Goal: Find specific page/section: Find specific page/section

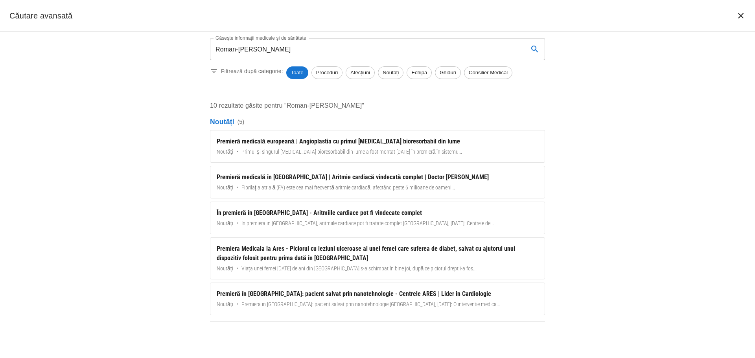
scroll to position [205, 0]
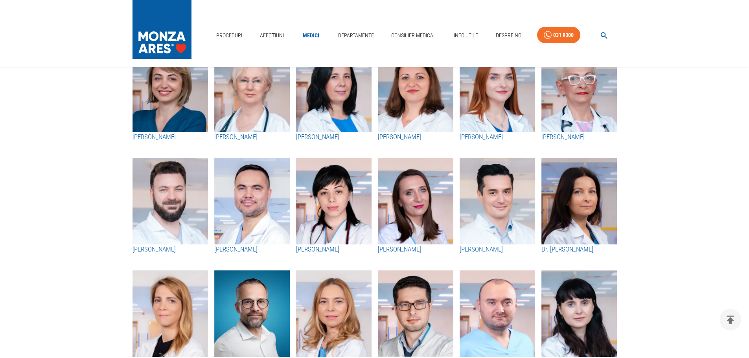
scroll to position [39, 0]
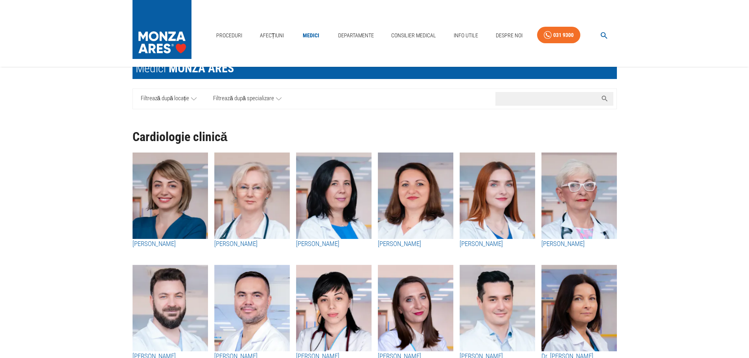
click at [538, 101] on input "Caută nume medic..." at bounding box center [547, 99] width 102 height 14
paste input "Roman-[PERSON_NAME]"
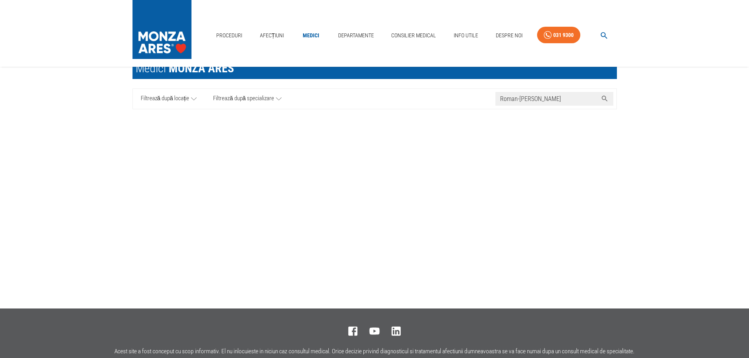
click at [192, 102] on icon at bounding box center [194, 99] width 6 height 10
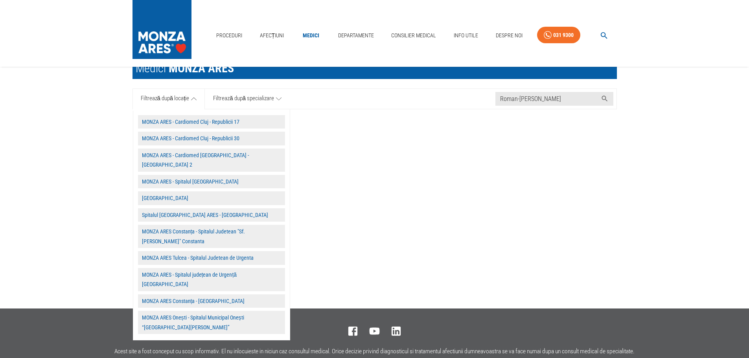
click at [203, 208] on button "Spitalul MONZA ARES - Cluj Napoca" at bounding box center [211, 215] width 147 height 14
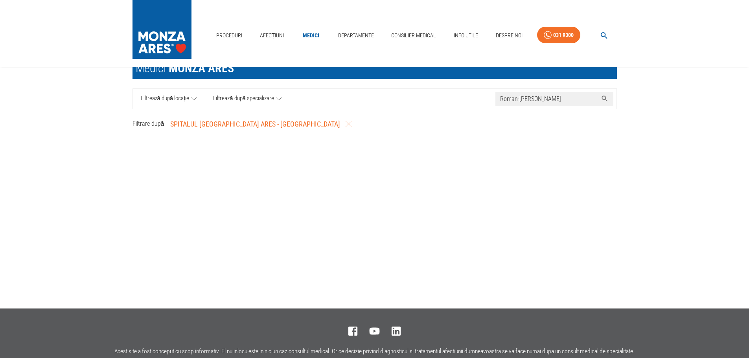
click at [555, 100] on input "Roman-[PERSON_NAME]" at bounding box center [547, 99] width 102 height 14
drag, startPoint x: 536, startPoint y: 98, endPoint x: 471, endPoint y: 101, distance: 65.3
click at [471, 101] on div "Filtrează după locație Filtrează după specializare Caută nume medic... Roman-Pe…" at bounding box center [375, 98] width 485 height 21
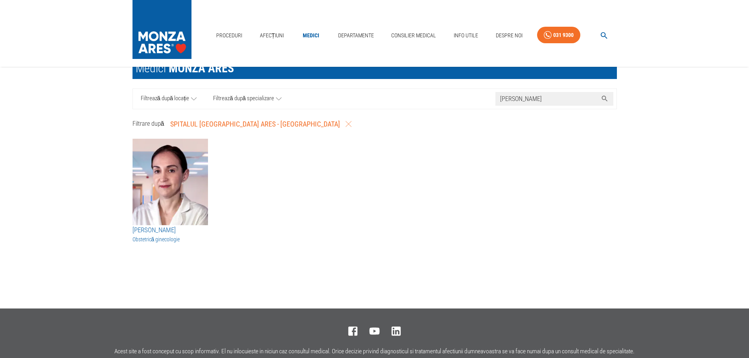
click at [501, 99] on input "Diana" at bounding box center [547, 99] width 102 height 14
type input "Diana"
click at [346, 123] on icon "button" at bounding box center [349, 124] width 6 height 6
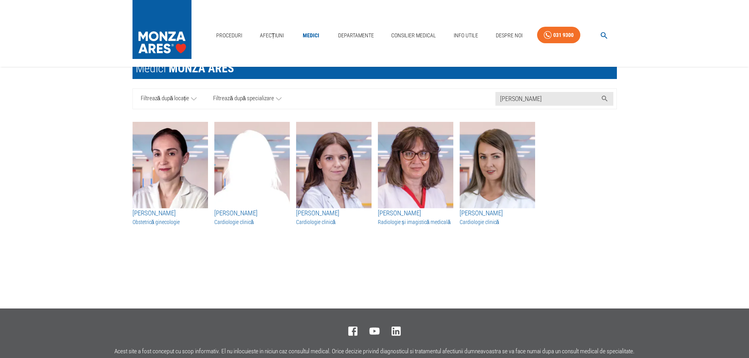
click at [260, 101] on span "Filtrează după specializare" at bounding box center [243, 99] width 61 height 10
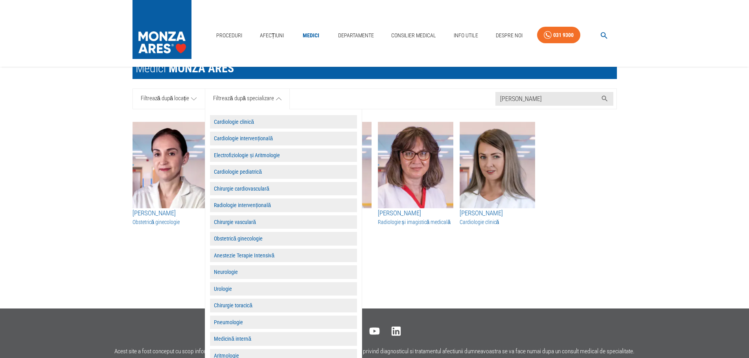
click at [260, 124] on button "Cardiologie clinică" at bounding box center [283, 122] width 147 height 14
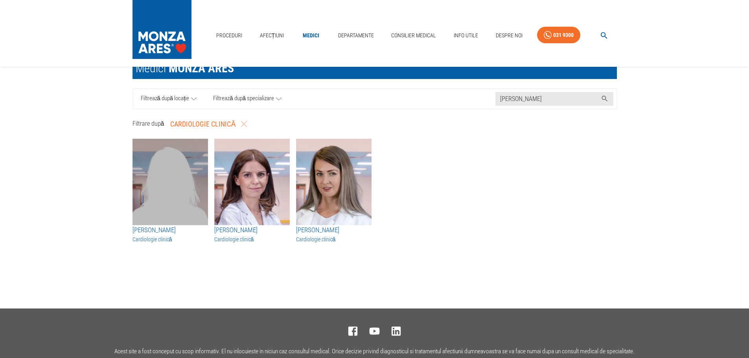
click at [175, 179] on img "button" at bounding box center [171, 182] width 76 height 87
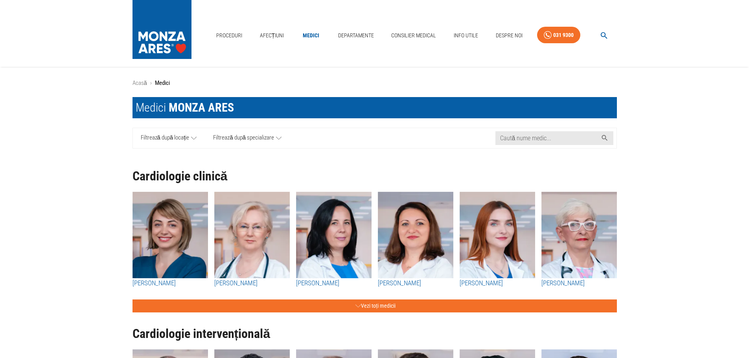
scroll to position [39, 0]
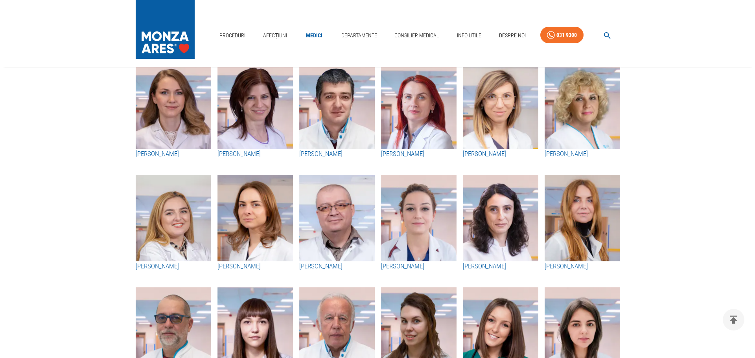
scroll to position [669, 0]
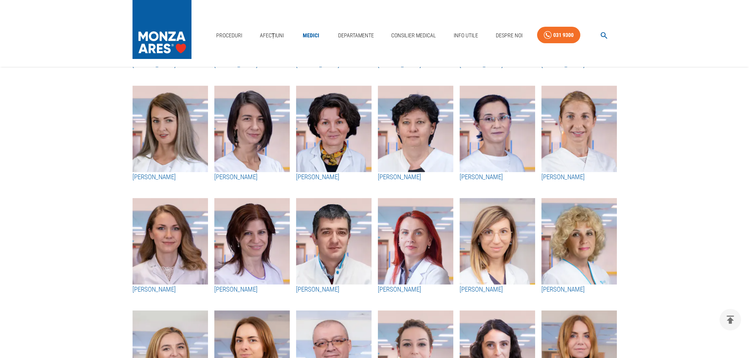
click at [609, 39] on button "button" at bounding box center [604, 35] width 25 height 15
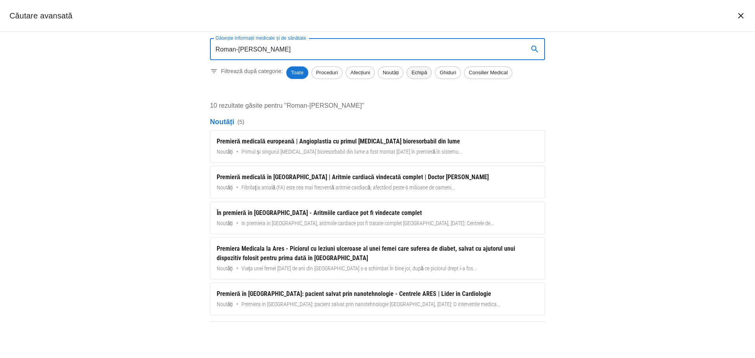
type input "Roman-[PERSON_NAME]"
click at [422, 72] on span "Echipă" at bounding box center [419, 73] width 24 height 8
